Goal: Information Seeking & Learning: Find specific fact

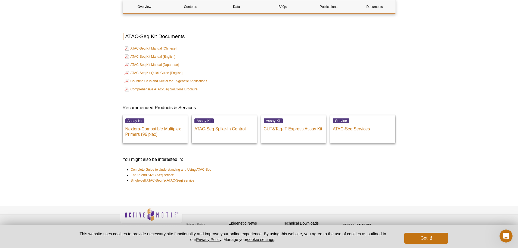
scroll to position [1477, 0]
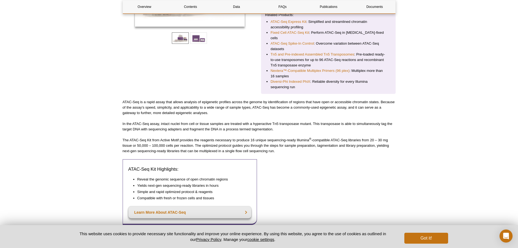
scroll to position [353, 0]
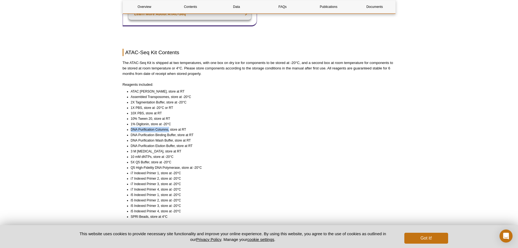
drag, startPoint x: 130, startPoint y: 123, endPoint x: 169, endPoint y: 123, distance: 38.3
click at [169, 127] on li "DNA Purification Columns, store at RT" at bounding box center [261, 129] width 260 height 5
copy li "DNA Purification Columns,"
click at [382, 99] on li "2X Tagmentation Buffer, store at -20°C" at bounding box center [261, 101] width 260 height 5
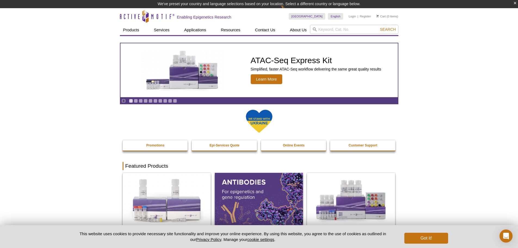
click at [314, 30] on icon at bounding box center [315, 29] width 4 height 4
click at [321, 31] on input "search" at bounding box center [354, 29] width 88 height 9
paste input "DNA Purification Columns,"
type input "DNA Purification Columns,"
click at [384, 27] on button "Search" at bounding box center [387, 29] width 19 height 5
